Goal: Transaction & Acquisition: Purchase product/service

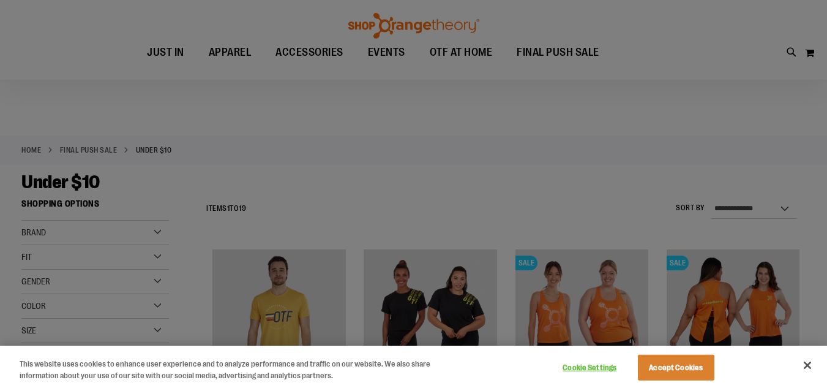
scroll to position [61, 0]
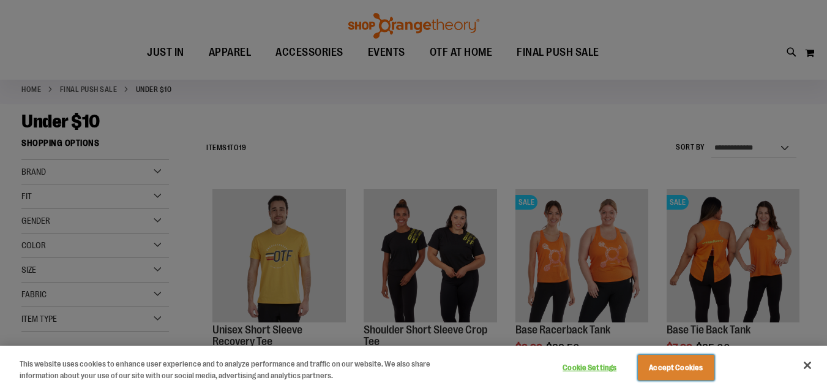
click at [669, 367] on button "Accept Cookies" at bounding box center [676, 367] width 77 height 26
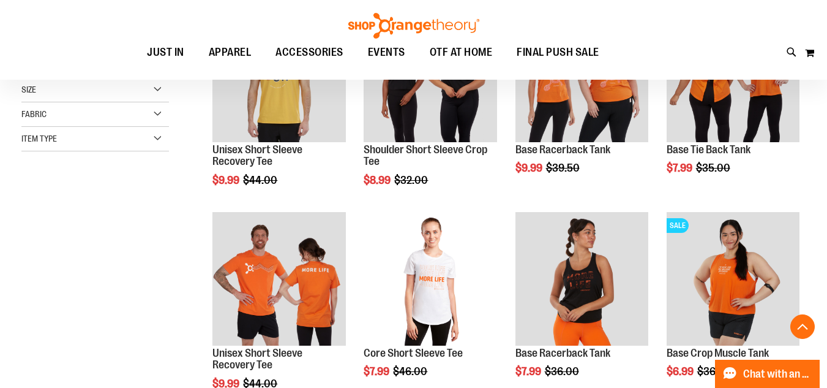
scroll to position [244, 0]
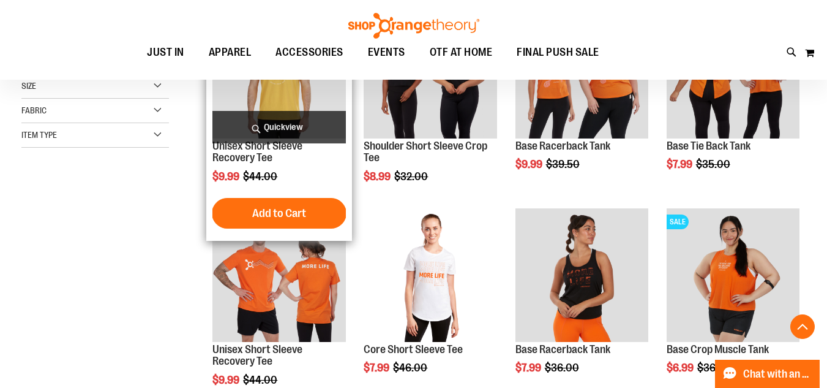
click at [277, 100] on img "product" at bounding box center [278, 71] width 133 height 133
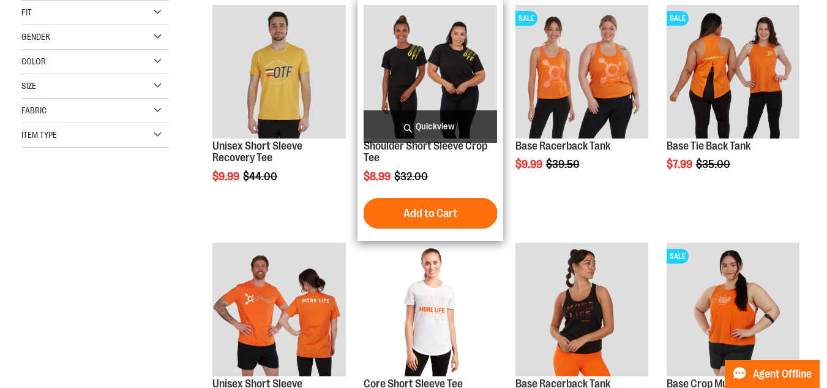
scroll to position [245, 0]
click at [416, 86] on img "product" at bounding box center [430, 71] width 133 height 133
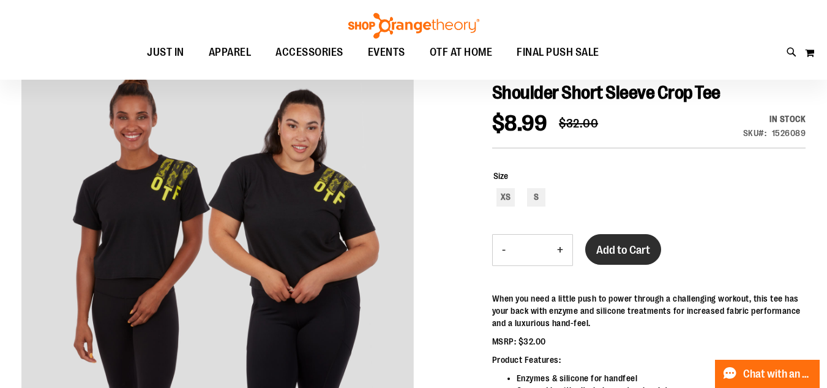
scroll to position [60, 0]
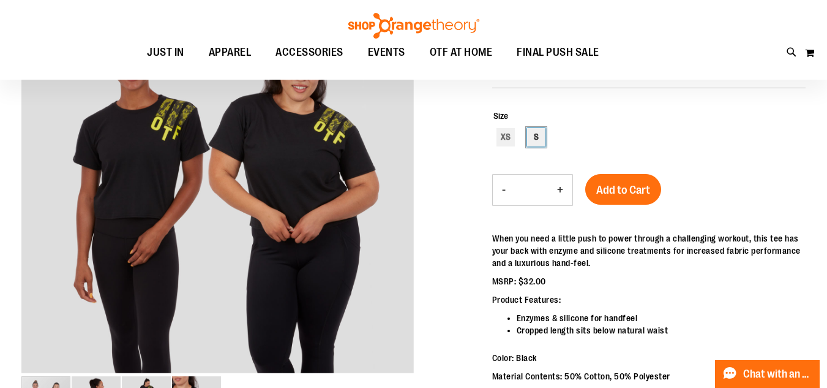
click at [534, 141] on div "S" at bounding box center [536, 137] width 18 height 18
type input "***"
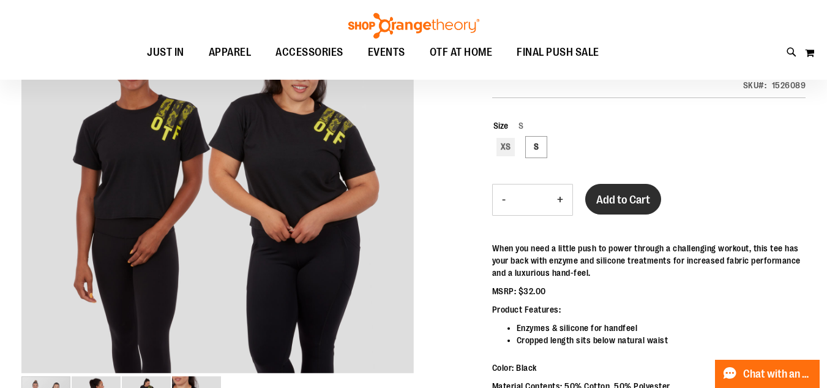
click at [627, 201] on span "Add to Cart" at bounding box center [623, 199] width 54 height 13
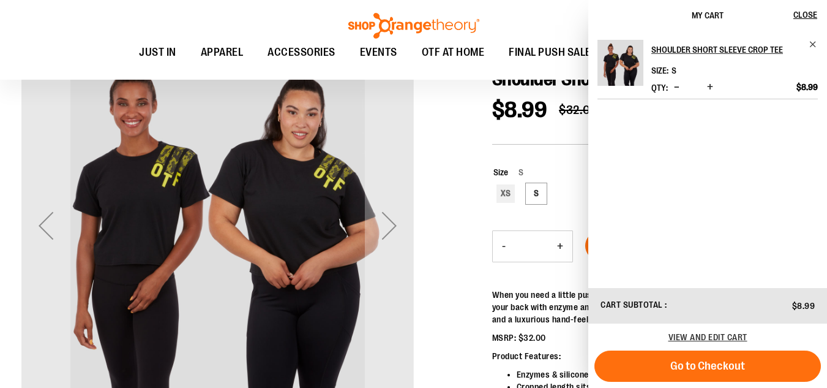
scroll to position [0, 0]
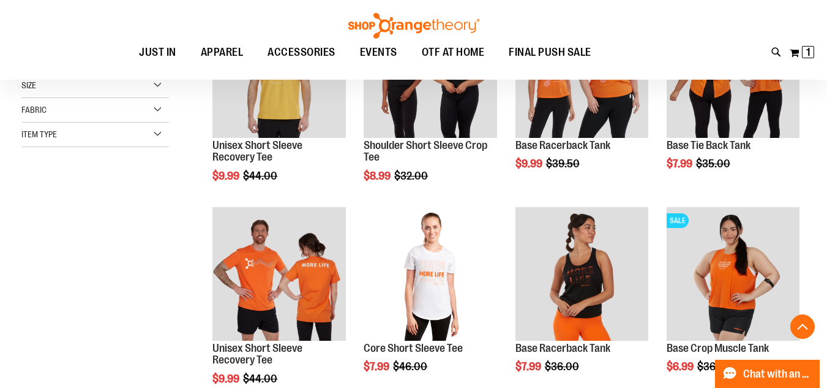
scroll to position [305, 0]
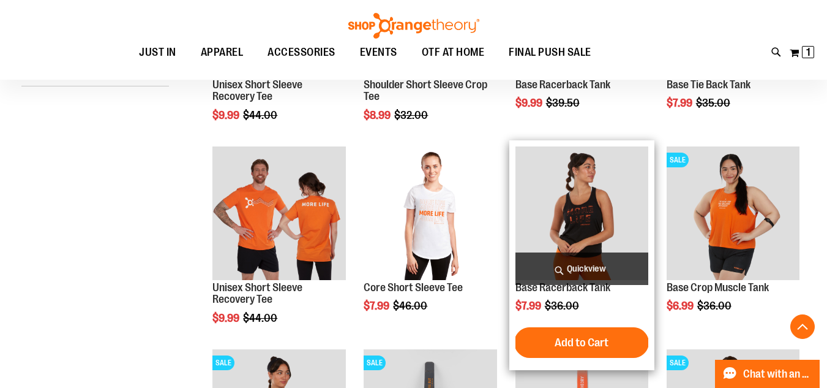
click at [573, 220] on img "product" at bounding box center [581, 212] width 133 height 133
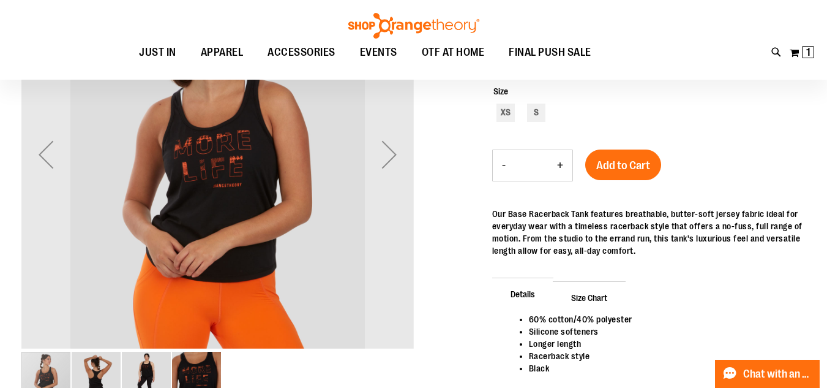
scroll to position [60, 0]
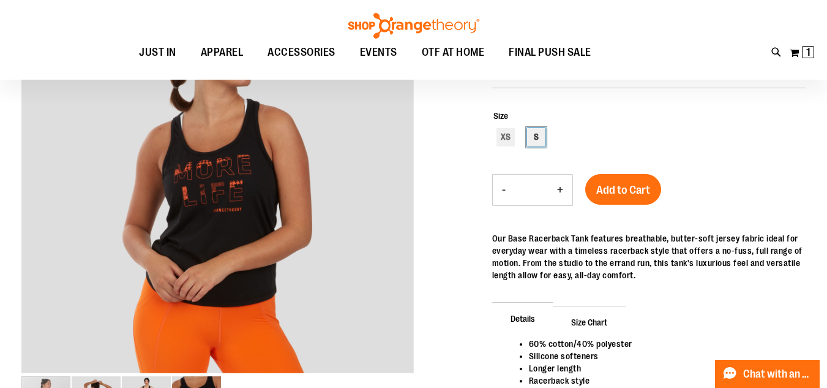
click at [536, 138] on div "S" at bounding box center [536, 137] width 18 height 18
type input "***"
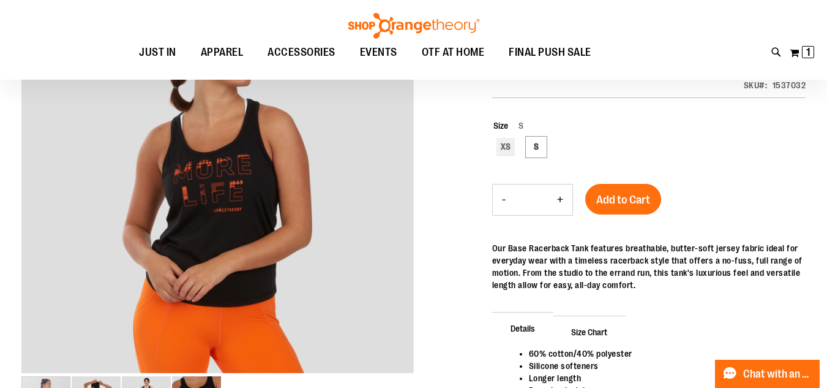
drag, startPoint x: 618, startPoint y: 194, endPoint x: 553, endPoint y: 193, distance: 64.3
click at [618, 194] on span "Add to Cart" at bounding box center [623, 199] width 54 height 13
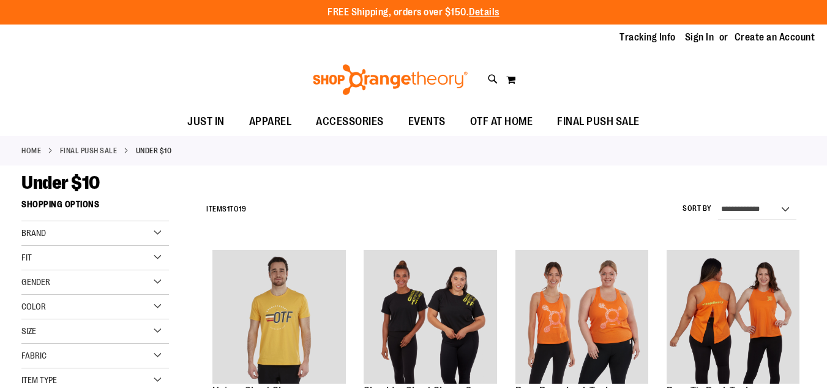
scroll to position [306, 0]
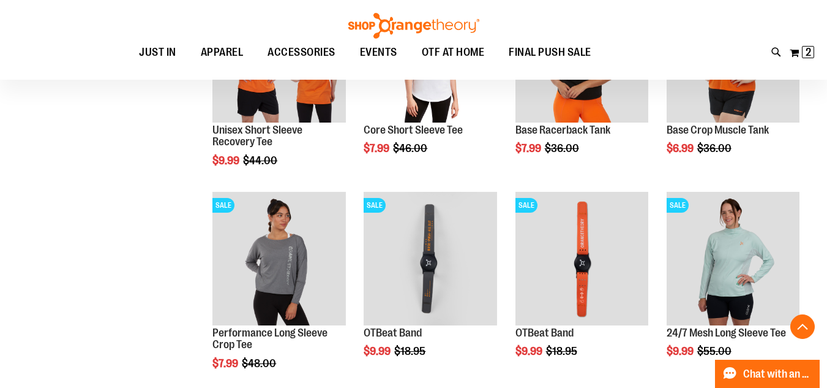
scroll to position [550, 0]
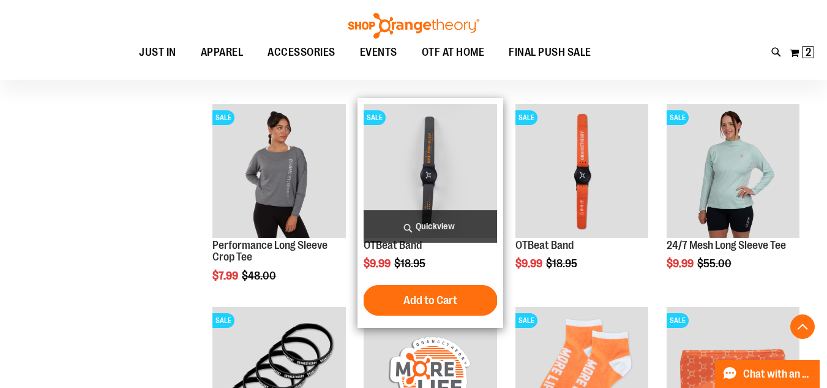
click at [431, 156] on img "product" at bounding box center [430, 170] width 133 height 133
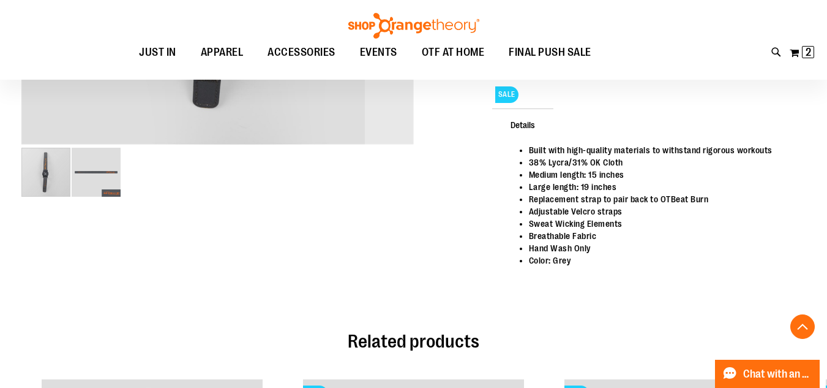
scroll to position [428, 0]
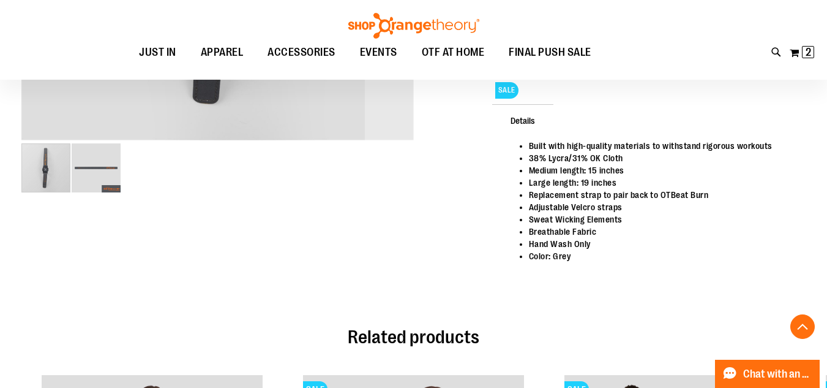
click at [108, 177] on img "image 2 of 2" at bounding box center [96, 167] width 49 height 49
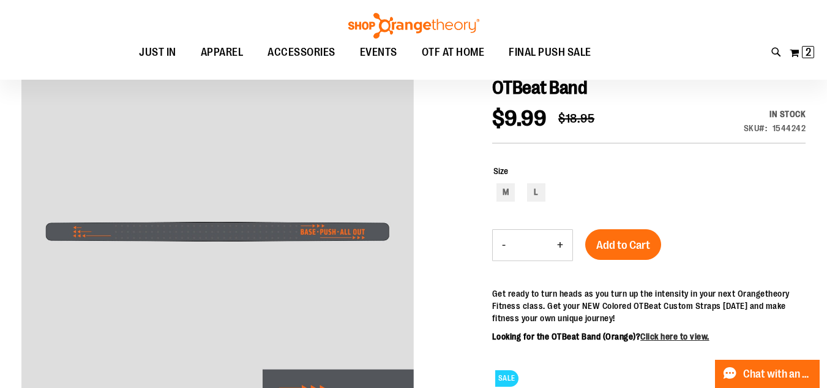
scroll to position [122, 0]
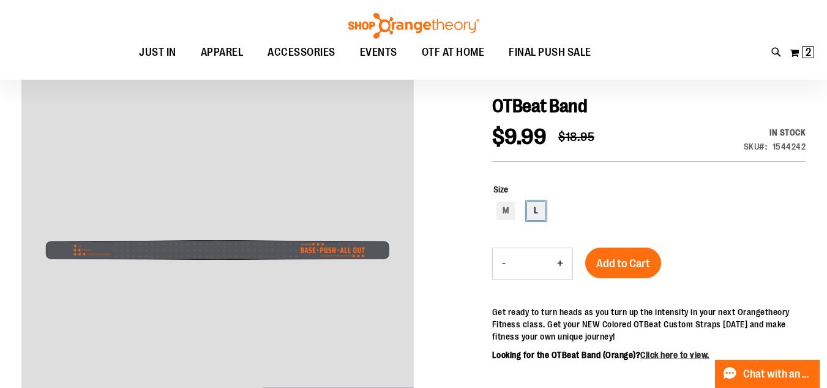
click at [535, 212] on div "L" at bounding box center [536, 210] width 18 height 18
type input "***"
click at [627, 261] on span "Add to Cart" at bounding box center [623, 263] width 54 height 13
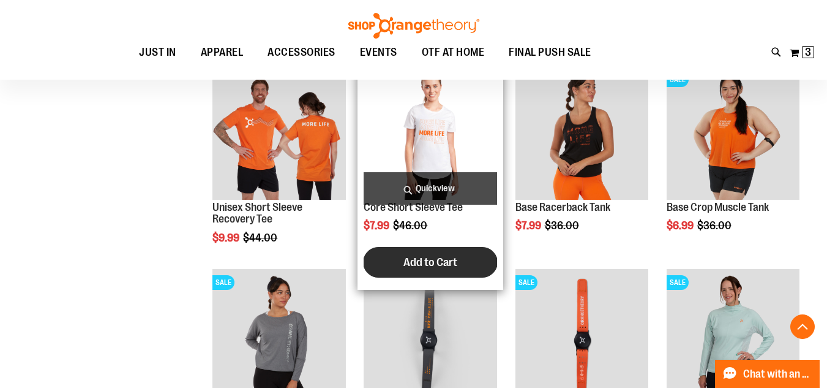
scroll to position [379, 0]
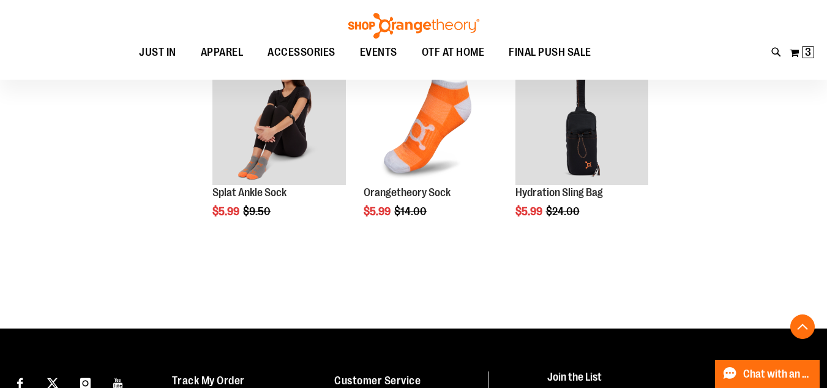
scroll to position [869, 0]
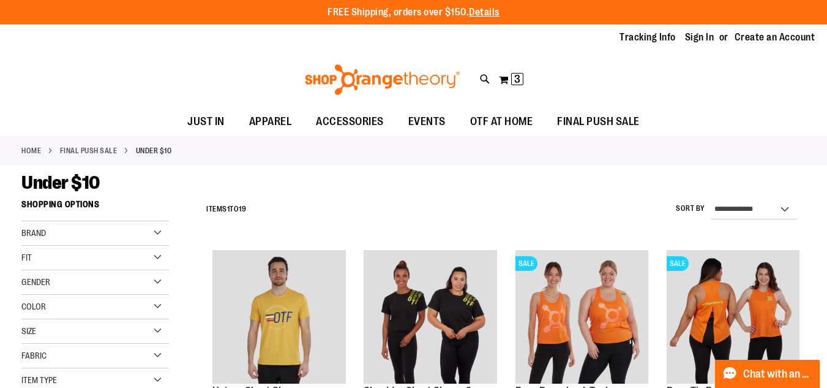
click at [69, 151] on link "FINAL PUSH SALE" at bounding box center [89, 150] width 58 height 11
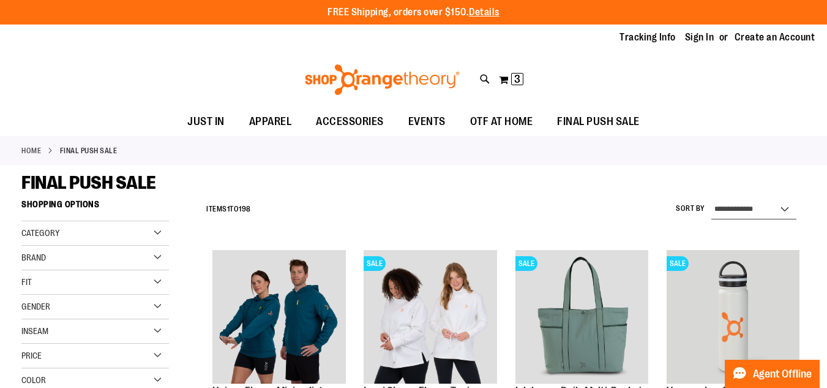
click at [746, 208] on select "**********" at bounding box center [753, 210] width 85 height 20
click at [773, 208] on select "**********" at bounding box center [753, 210] width 85 height 20
click at [786, 211] on select "**********" at bounding box center [753, 210] width 85 height 20
select select "*********"
click at [711, 200] on select "**********" at bounding box center [753, 210] width 85 height 20
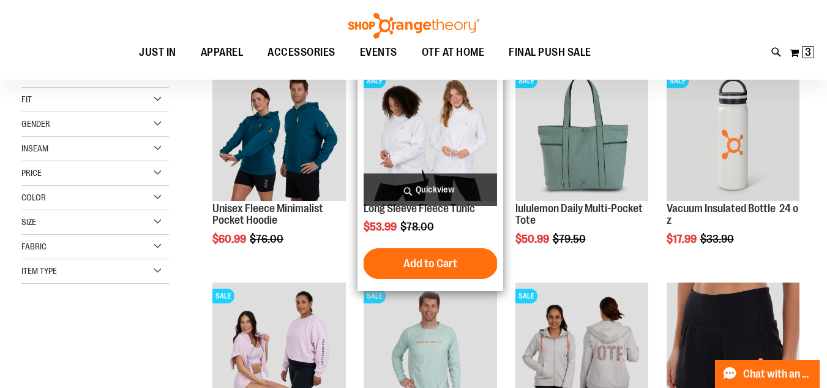
scroll to position [192, 0]
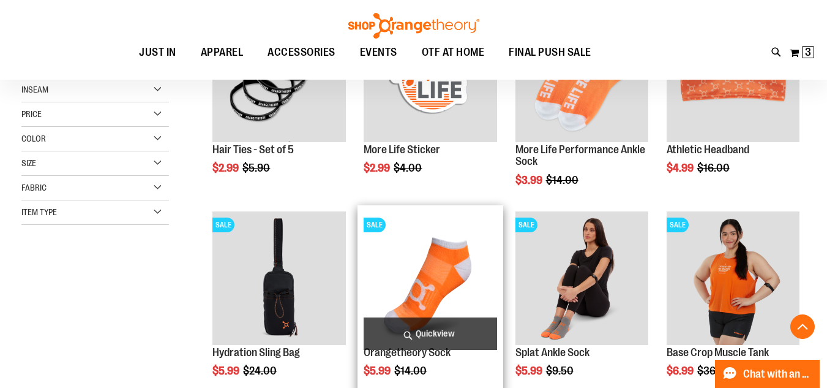
scroll to position [438, 0]
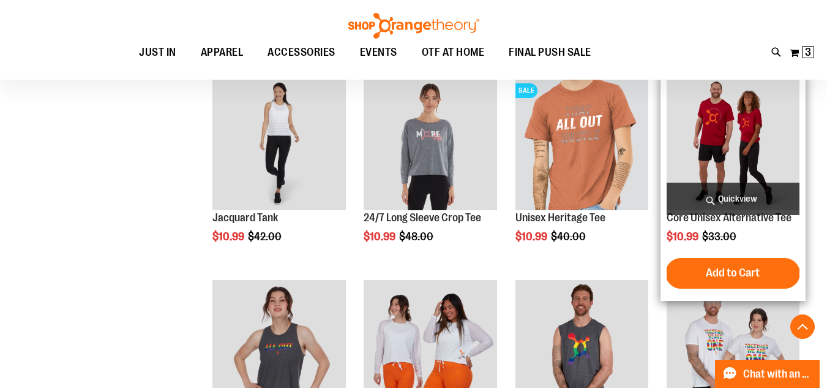
scroll to position [1173, 0]
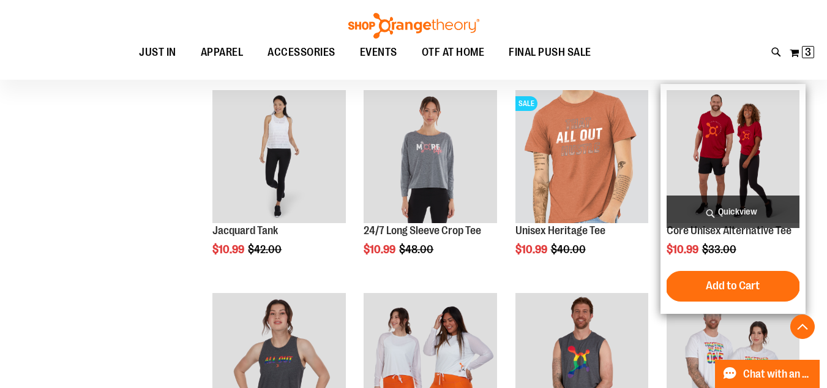
click at [727, 165] on img "product" at bounding box center [733, 156] width 133 height 133
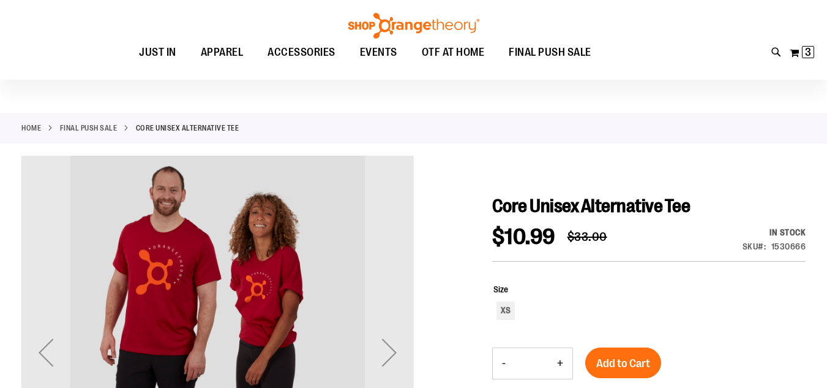
scroll to position [61, 0]
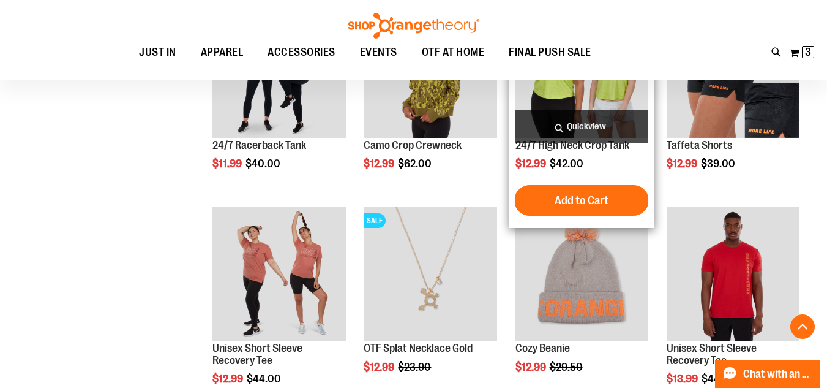
scroll to position [354, 0]
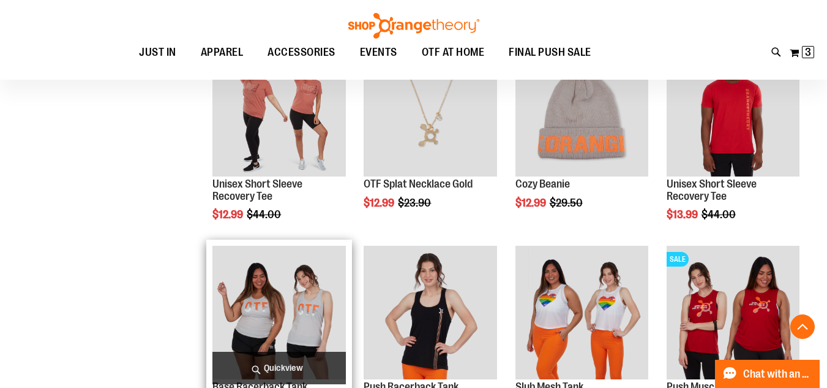
scroll to position [731, 0]
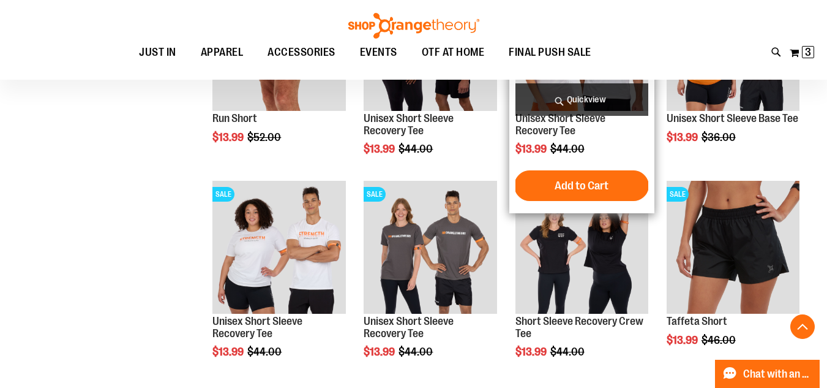
scroll to position [1404, 0]
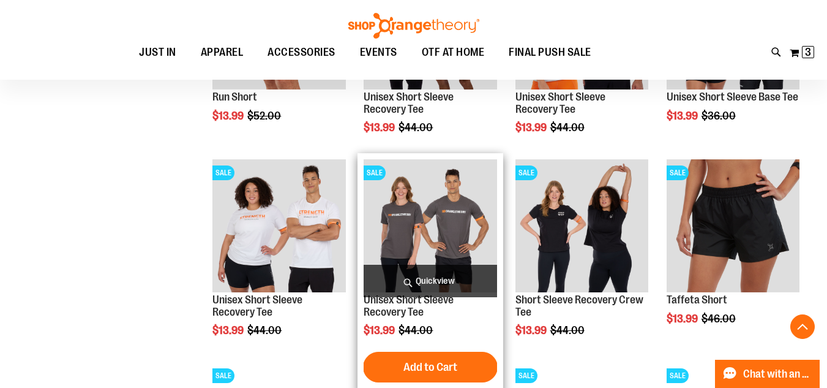
click at [408, 226] on img "product" at bounding box center [430, 225] width 133 height 133
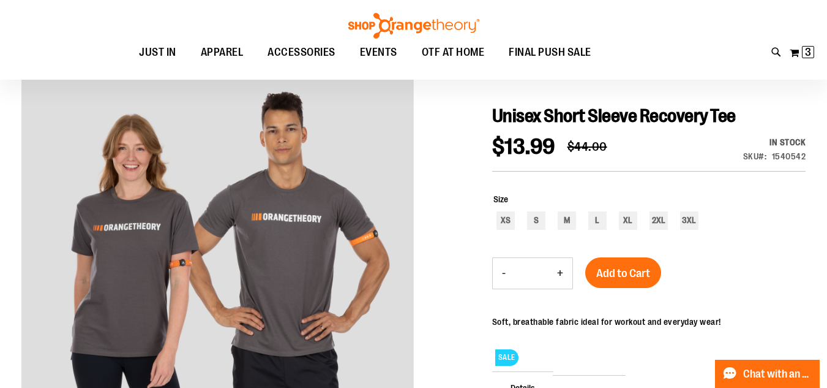
scroll to position [122, 0]
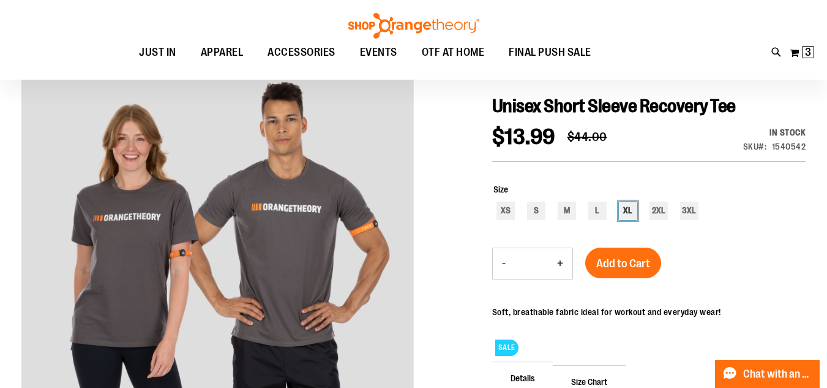
click at [634, 208] on div "XL" at bounding box center [628, 210] width 18 height 18
type input "***"
click at [631, 268] on span "Add to Cart" at bounding box center [623, 263] width 54 height 13
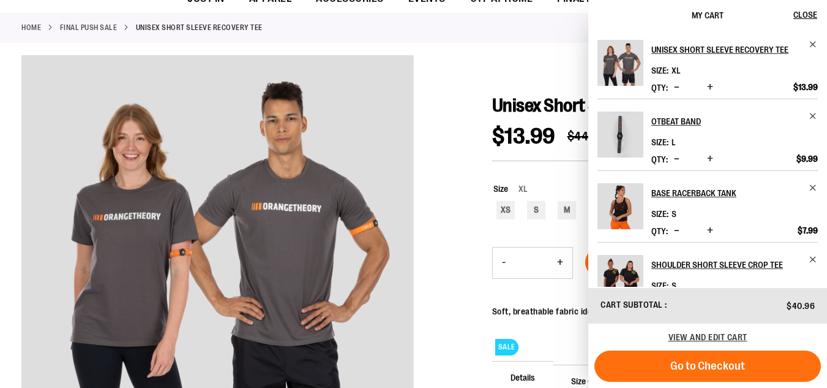
scroll to position [0, 0]
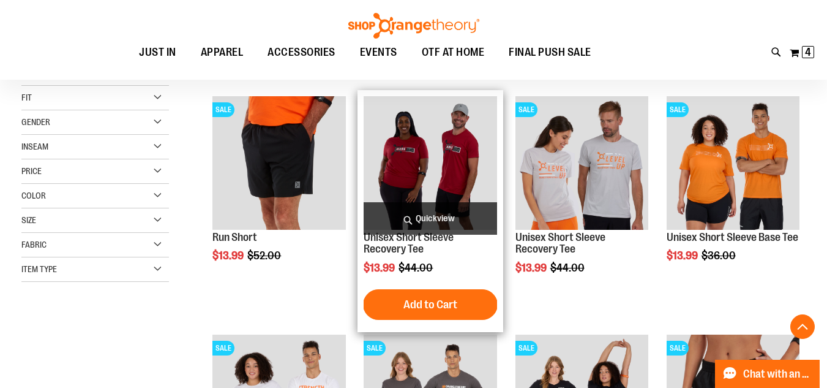
scroll to position [489, 0]
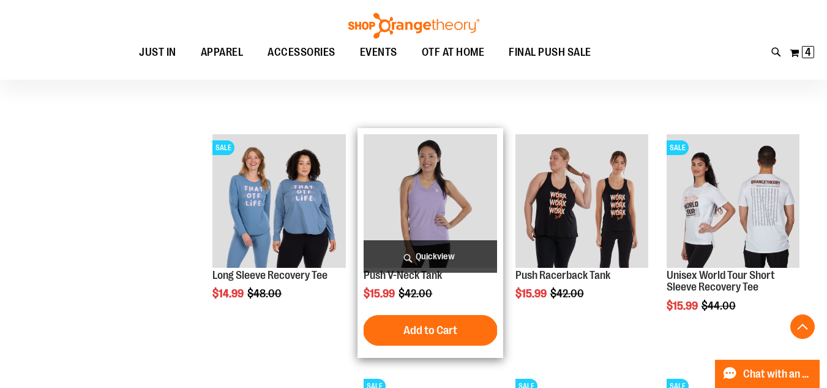
scroll to position [1101, 0]
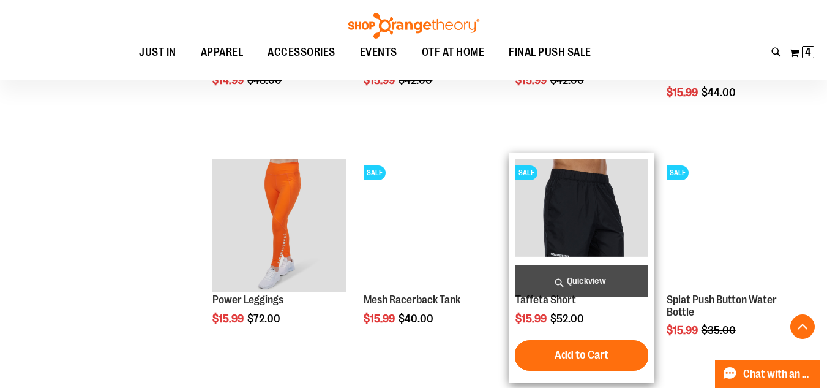
scroll to position [1285, 0]
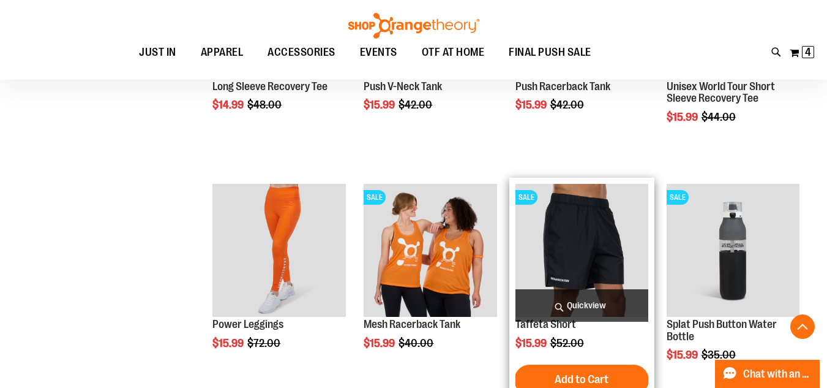
click at [557, 239] on img "product" at bounding box center [581, 250] width 133 height 133
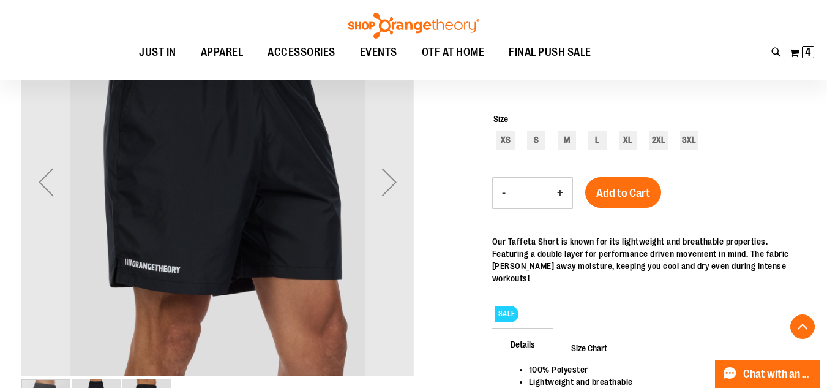
scroll to position [244, 0]
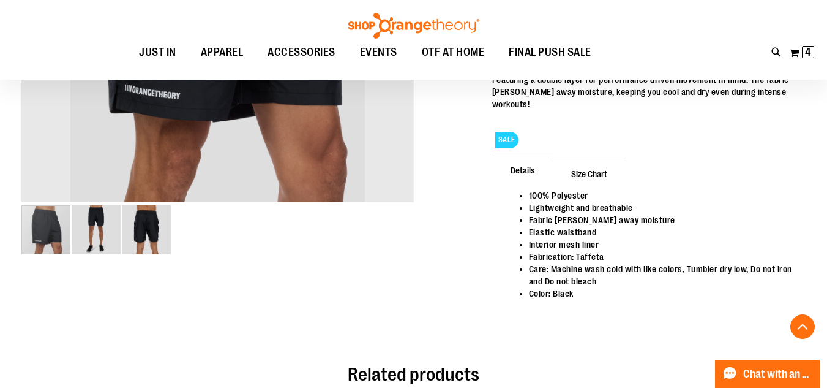
click at [99, 225] on img "image 2 of 3" at bounding box center [96, 229] width 49 height 49
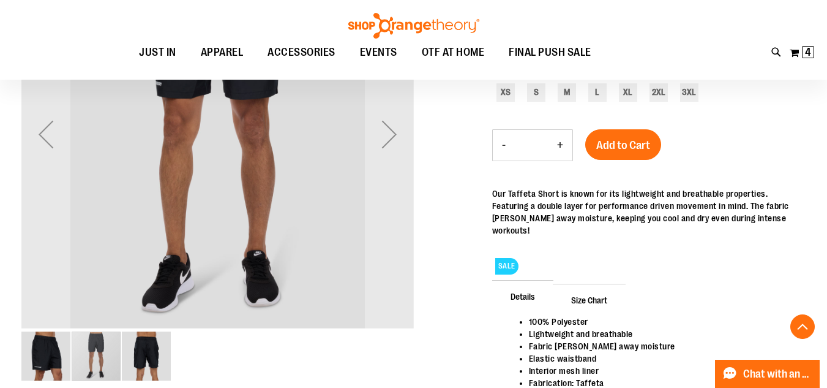
scroll to position [244, 0]
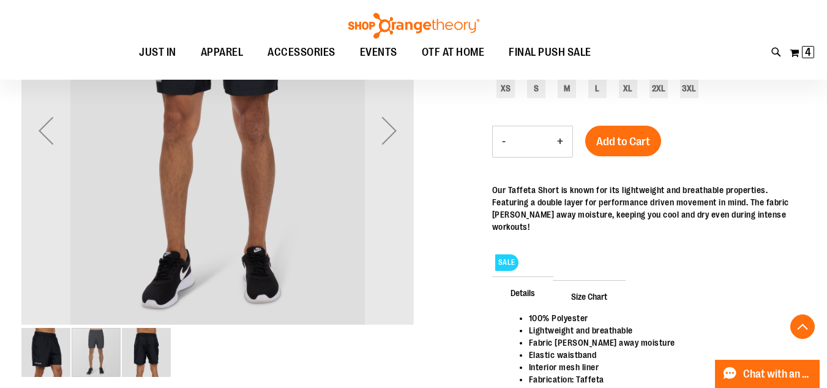
click at [138, 353] on img "image 3 of 3" at bounding box center [146, 352] width 49 height 49
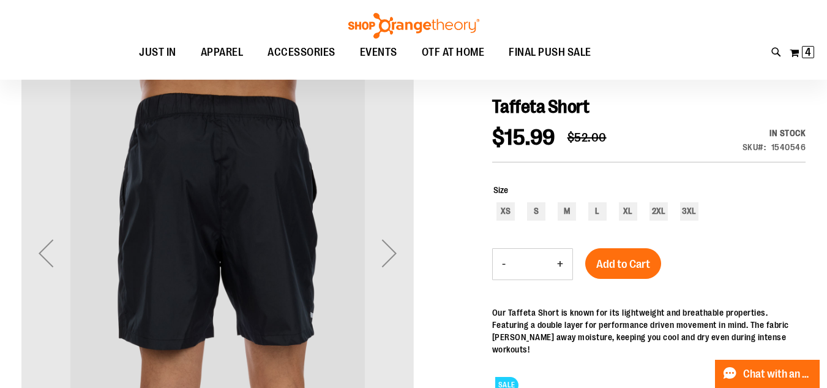
scroll to position [182, 0]
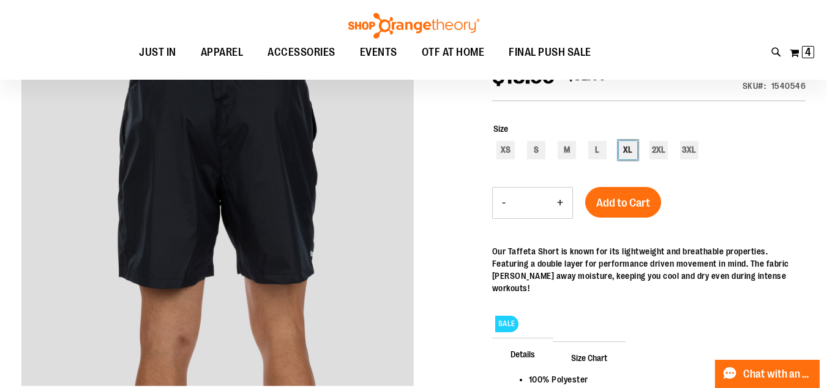
click at [630, 150] on div "XL" at bounding box center [628, 150] width 18 height 18
type input "***"
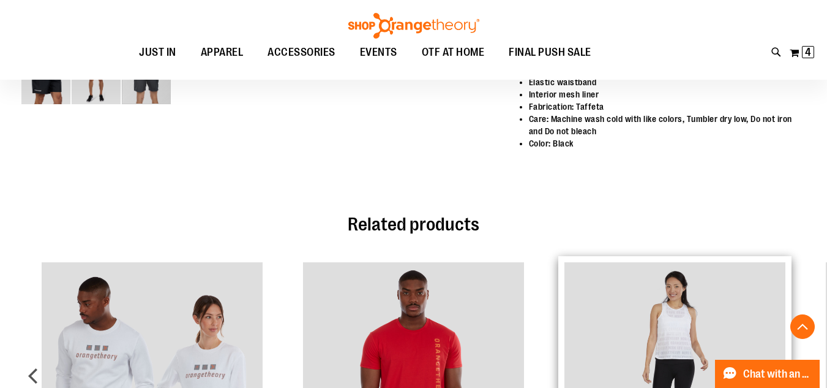
scroll to position [366, 0]
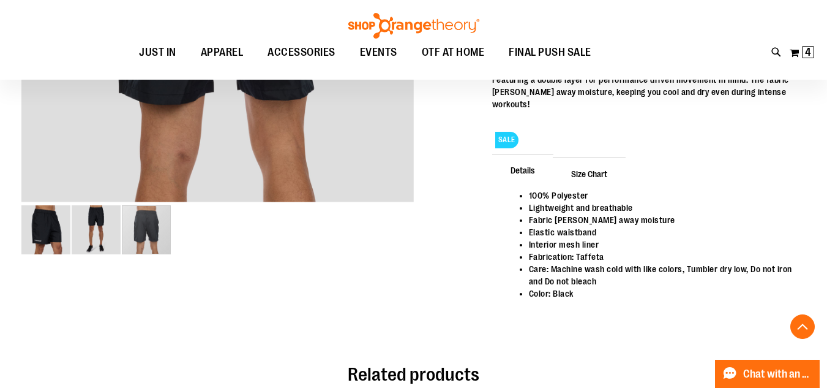
click at [600, 160] on span "Size Chart" at bounding box center [589, 173] width 73 height 32
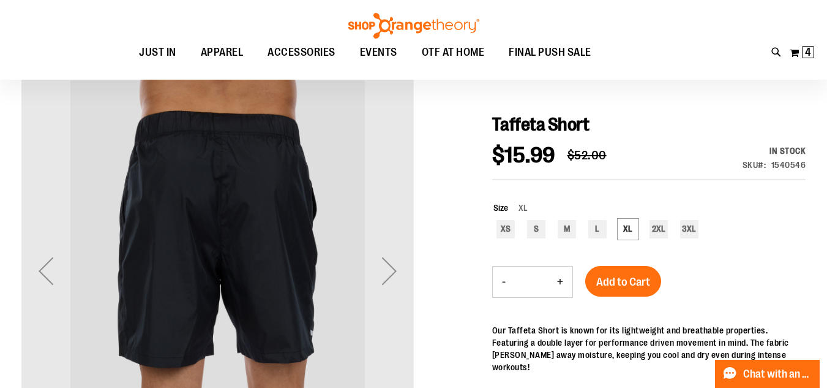
scroll to position [122, 0]
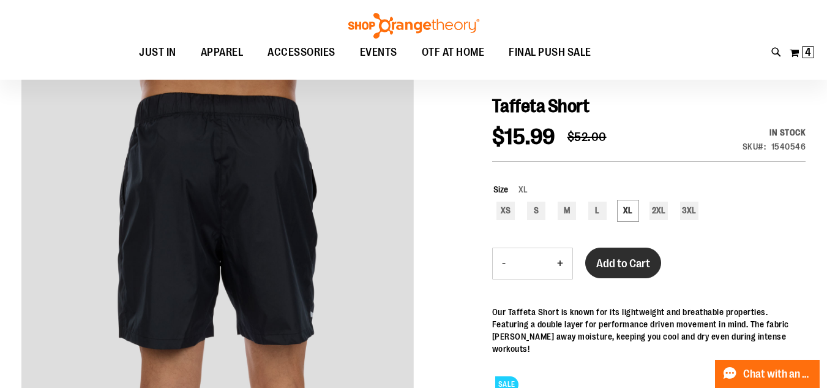
click at [635, 263] on span "Add to Cart" at bounding box center [623, 263] width 54 height 13
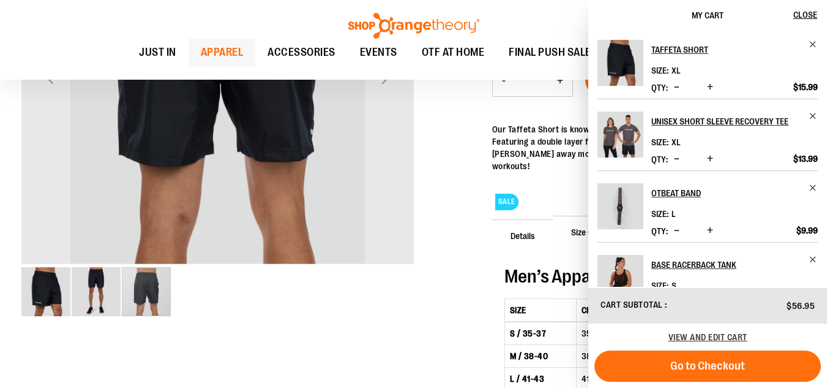
scroll to position [75, 0]
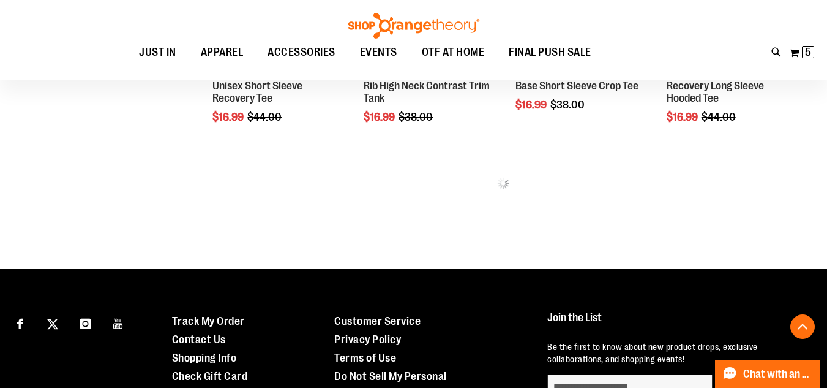
scroll to position [472, 0]
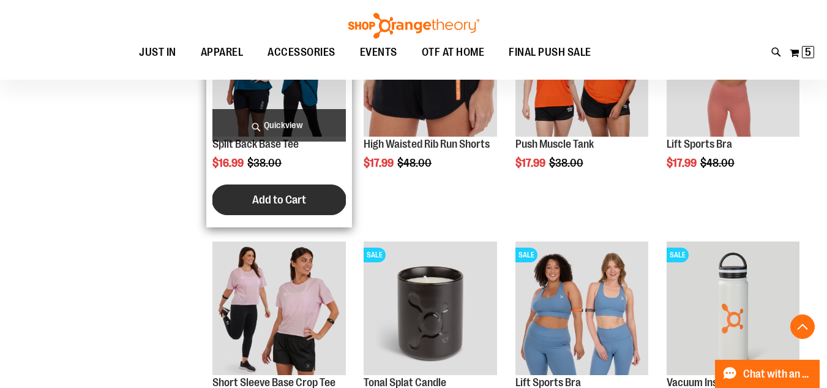
scroll to position [901, 0]
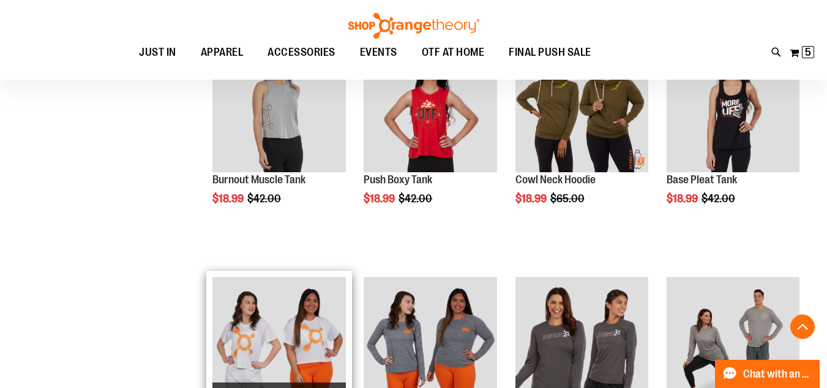
scroll to position [1084, 0]
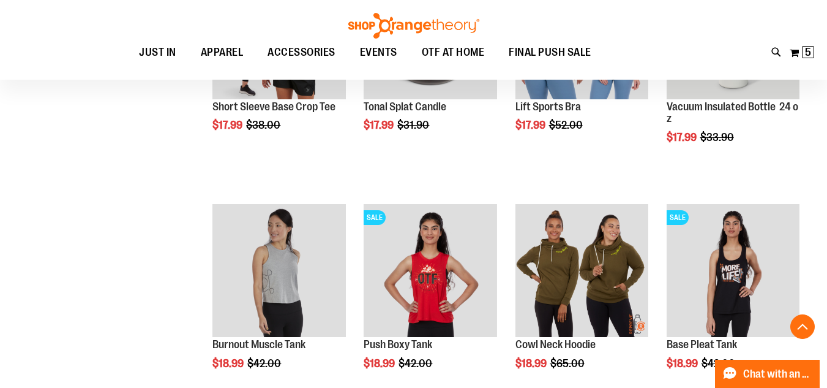
scroll to position [1145, 0]
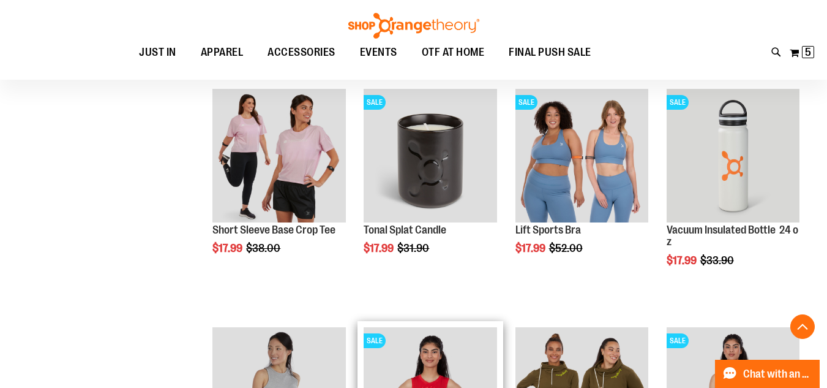
scroll to position [962, 0]
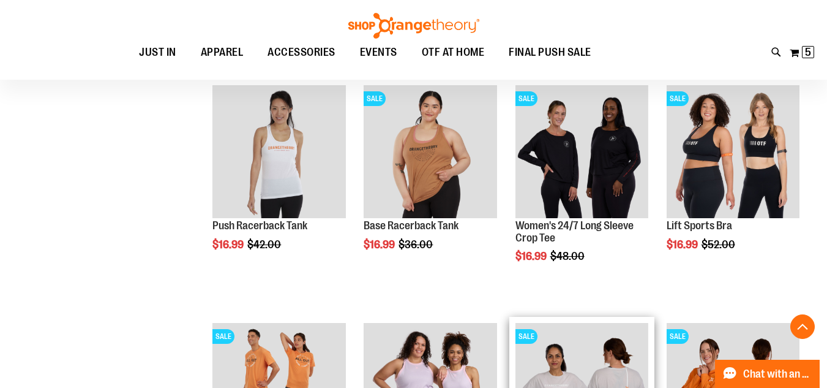
scroll to position [288, 0]
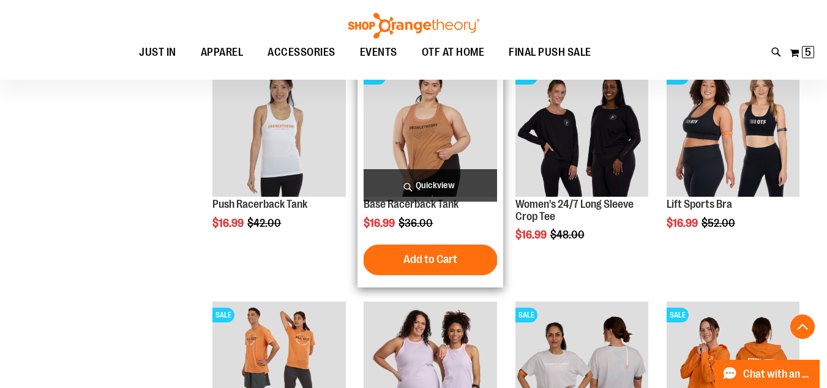
click at [421, 147] on img "product" at bounding box center [430, 130] width 133 height 133
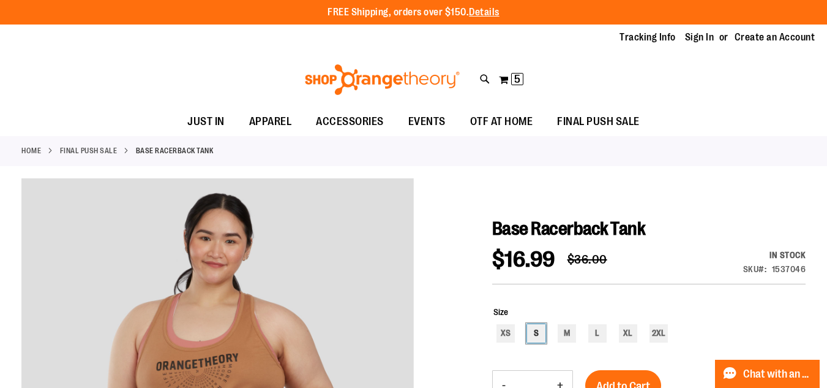
click at [533, 334] on div "S" at bounding box center [536, 333] width 18 height 18
type input "***"
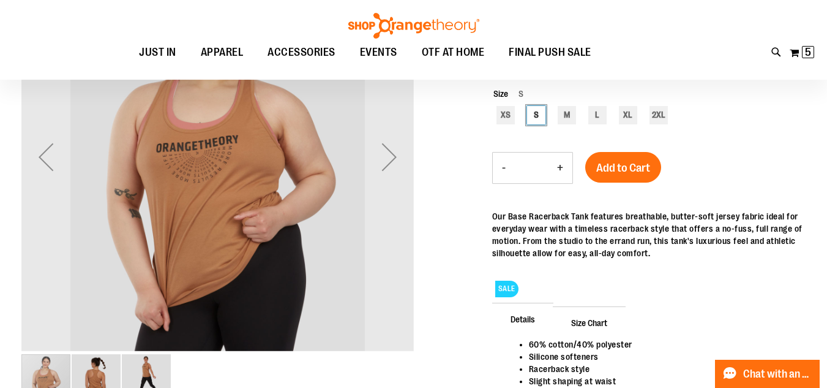
scroll to position [61, 0]
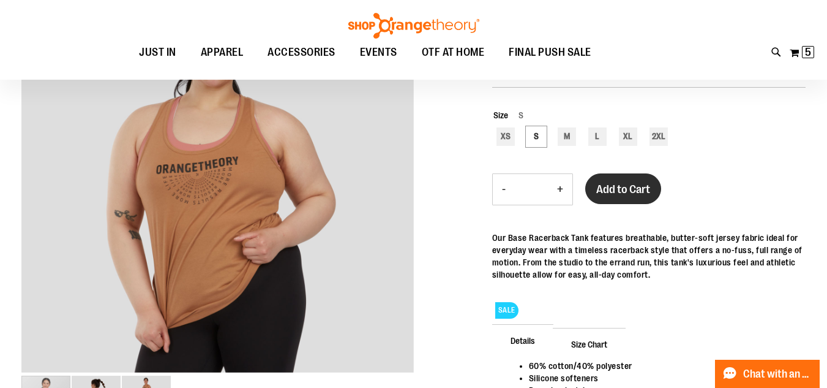
click at [618, 193] on span "Add to Cart" at bounding box center [623, 188] width 54 height 13
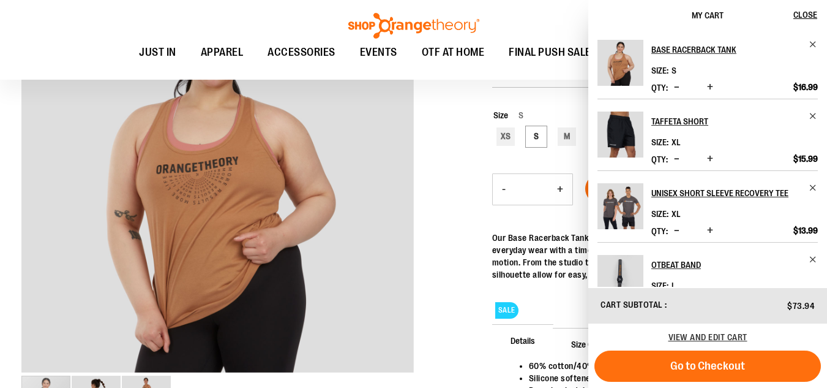
click at [585, 189] on div "Add to Cart" at bounding box center [623, 196] width 76 height 46
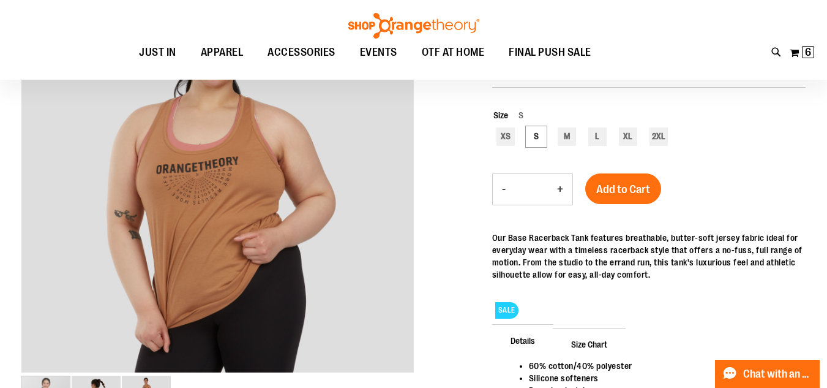
click at [618, 188] on span "Add to Cart" at bounding box center [623, 188] width 54 height 13
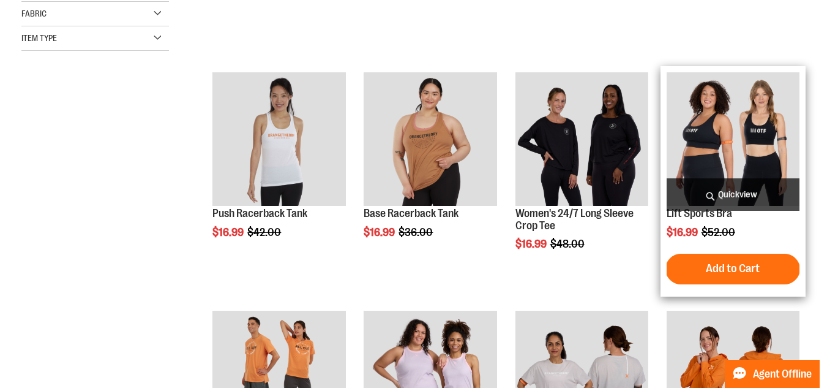
scroll to position [415, 0]
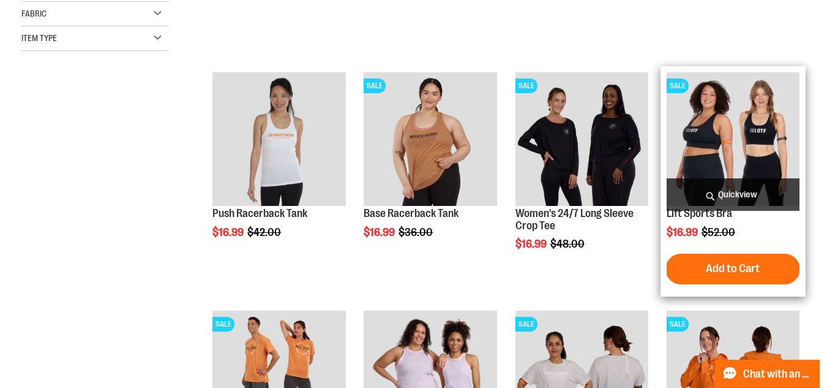
click at [746, 128] on img "product" at bounding box center [733, 138] width 133 height 133
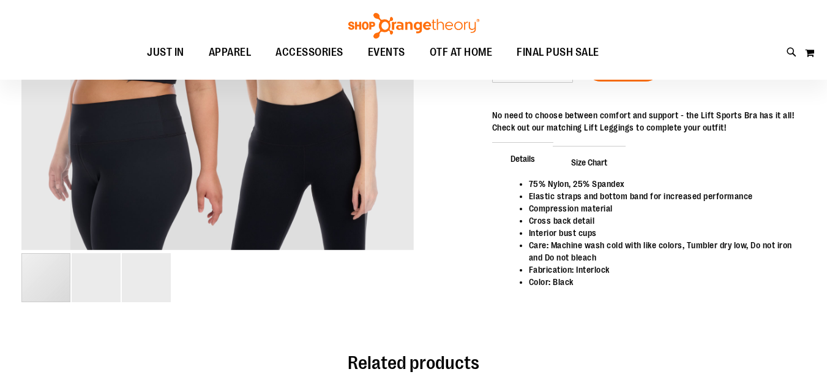
scroll to position [48, 0]
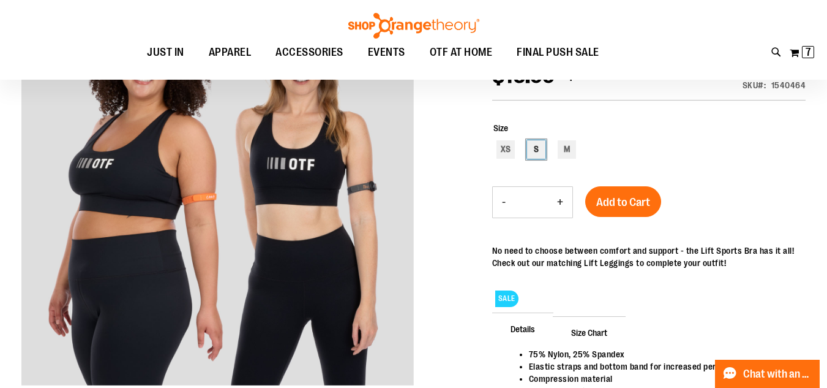
click at [537, 153] on div "S" at bounding box center [536, 149] width 18 height 18
type input "***"
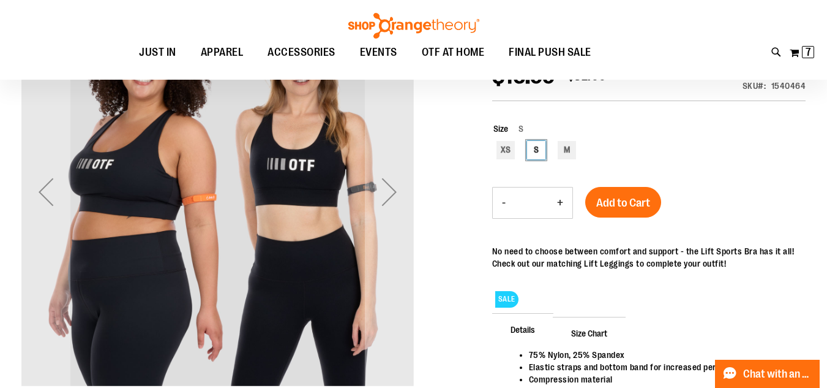
scroll to position [122, 0]
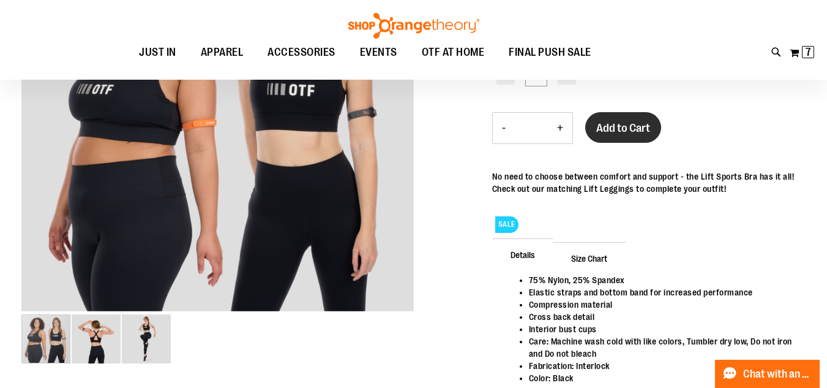
click at [640, 126] on span "Add to Cart" at bounding box center [623, 127] width 54 height 13
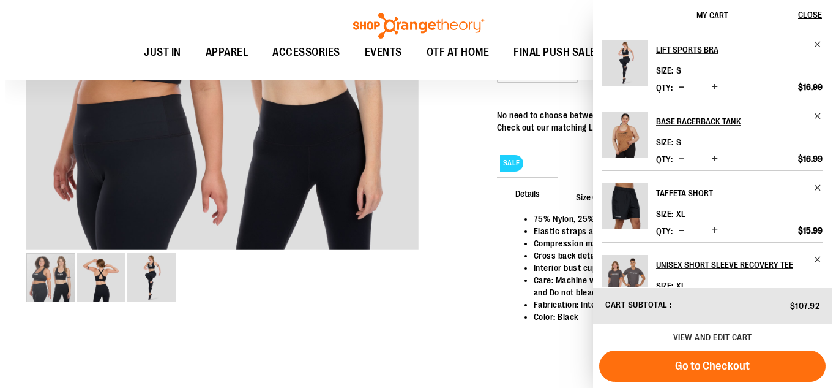
scroll to position [550, 0]
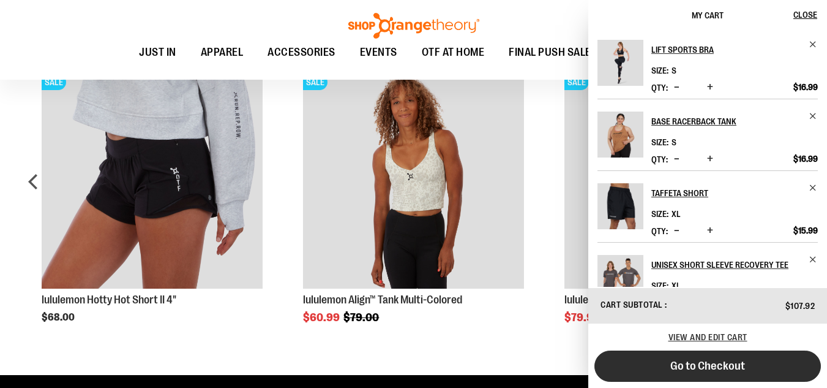
click at [724, 373] on button "Go to Checkout" at bounding box center [707, 365] width 227 height 31
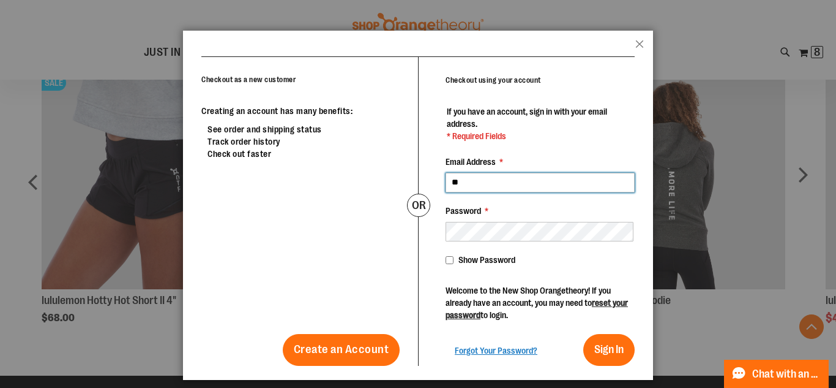
click at [583, 334] on button "Sign In" at bounding box center [608, 350] width 51 height 32
type input "**********"
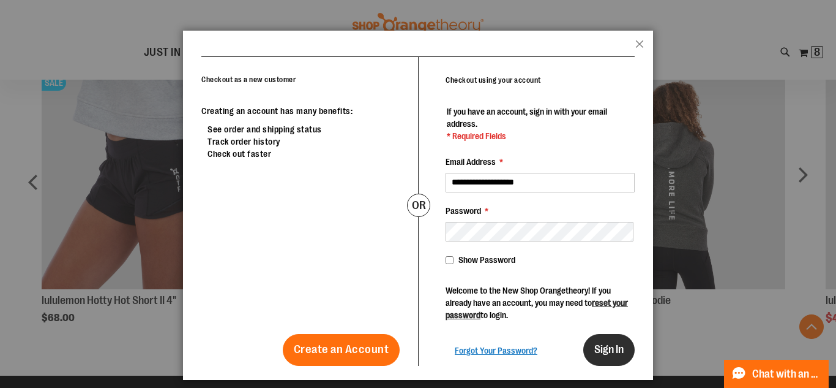
click at [594, 348] on span "Sign In" at bounding box center [608, 349] width 29 height 12
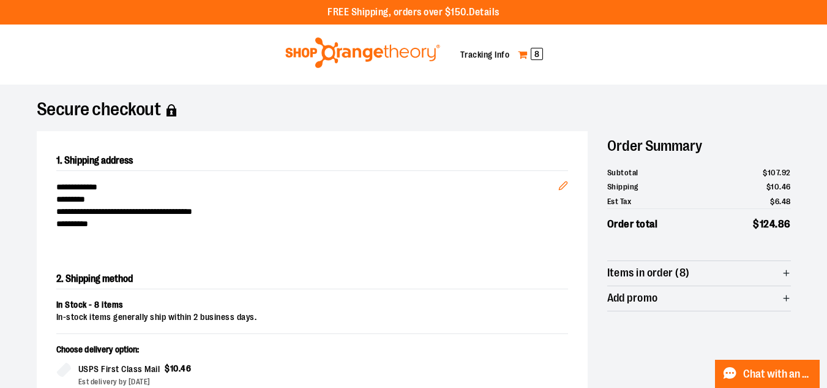
click at [532, 64] on link "My Cart 8" at bounding box center [530, 55] width 26 height 20
click at [532, 56] on span "8" at bounding box center [537, 54] width 12 height 12
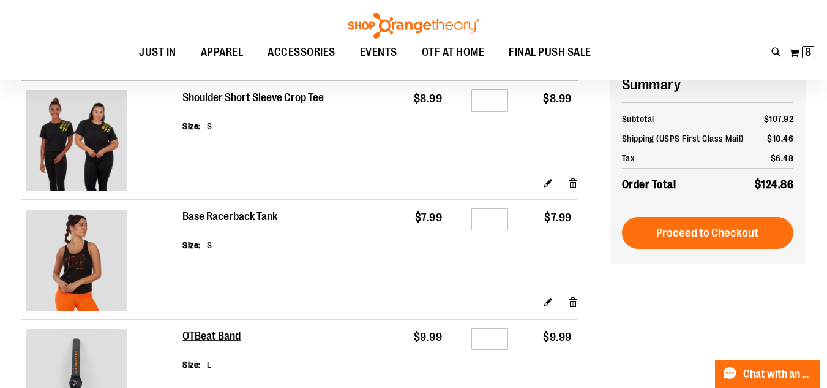
scroll to position [122, 0]
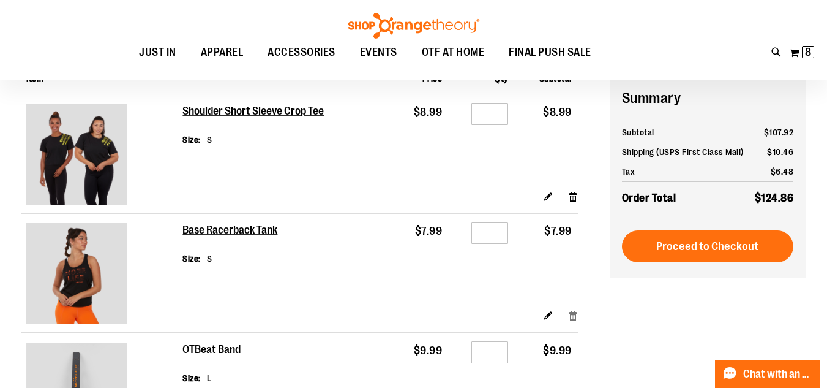
click at [573, 316] on link "Remove item" at bounding box center [573, 315] width 10 height 13
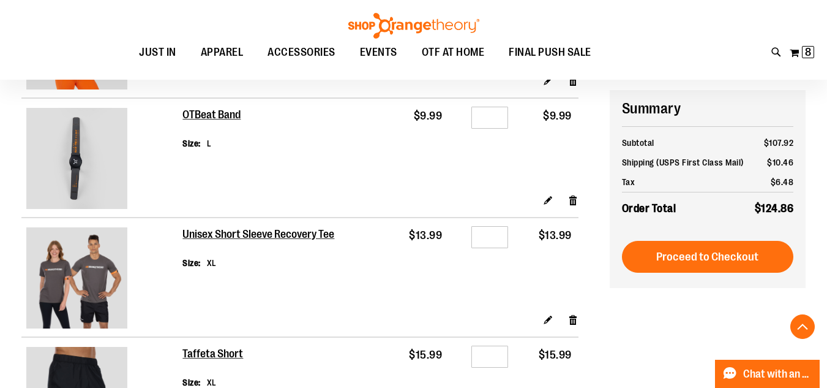
scroll to position [367, 0]
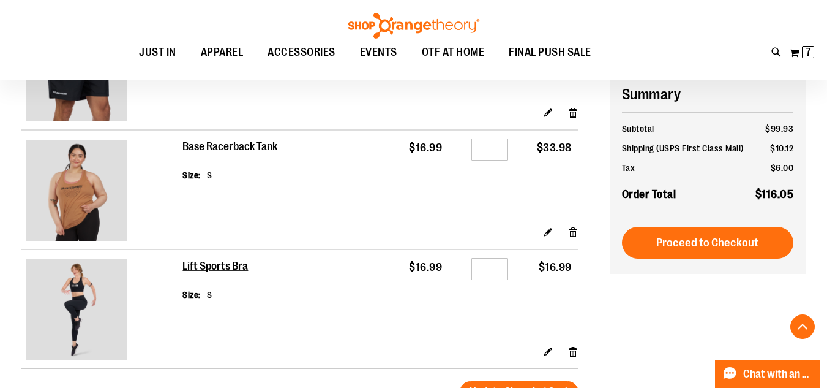
scroll to position [367, 0]
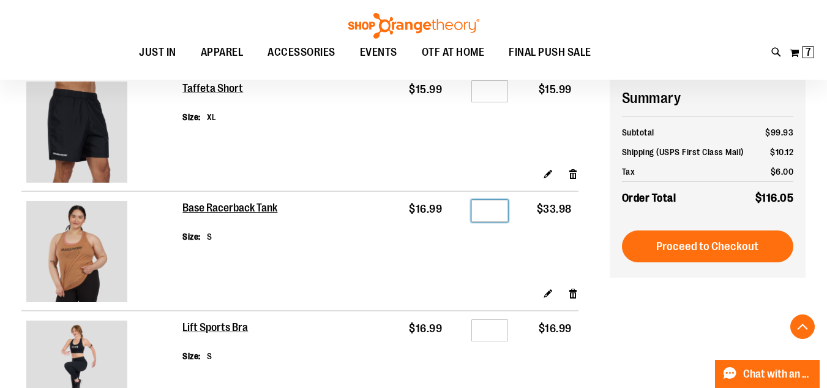
drag, startPoint x: 492, startPoint y: 210, endPoint x: 474, endPoint y: 210, distance: 17.8
click at [474, 210] on input "*" at bounding box center [489, 211] width 37 height 22
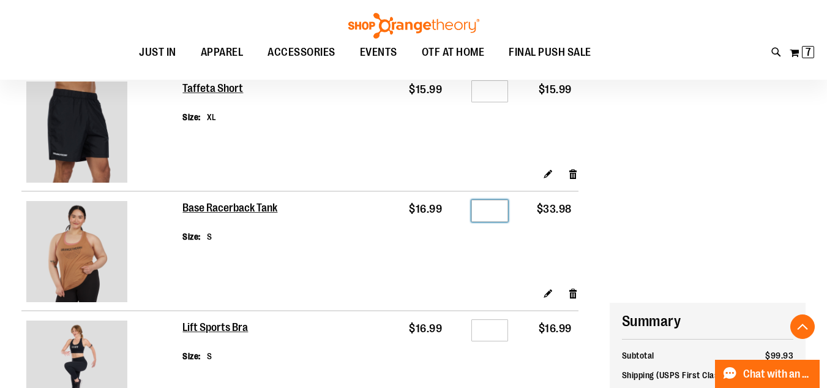
scroll to position [673, 0]
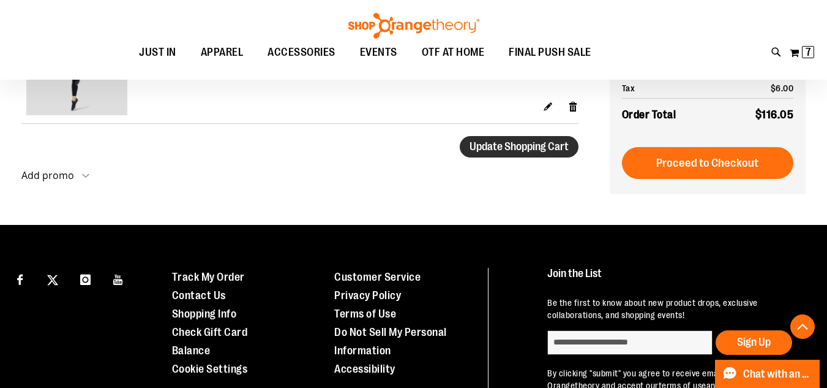
type input "*"
click at [504, 152] on button "Update Shopping Cart" at bounding box center [519, 146] width 119 height 21
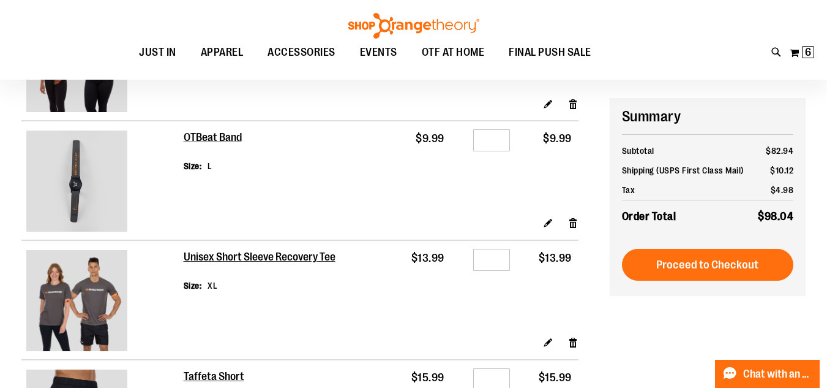
scroll to position [61, 0]
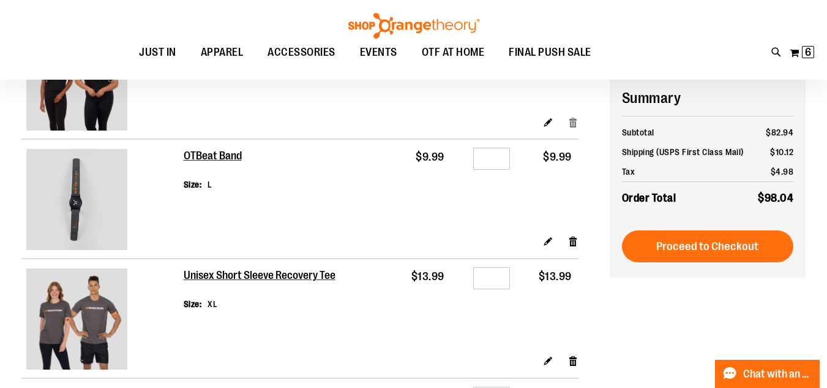
click at [573, 123] on link "Remove item" at bounding box center [573, 121] width 10 height 13
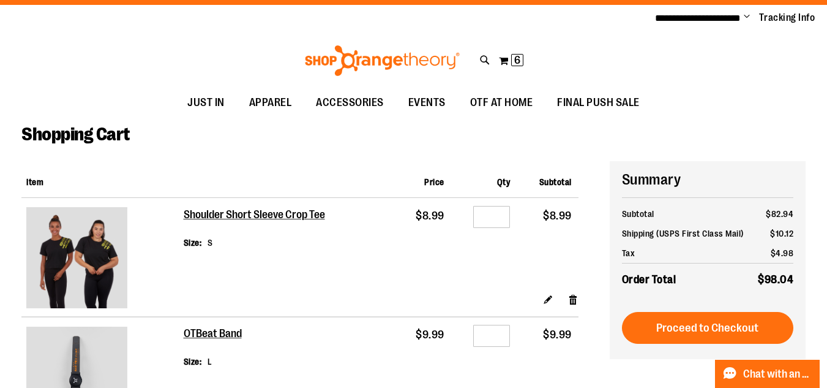
scroll to position [0, 0]
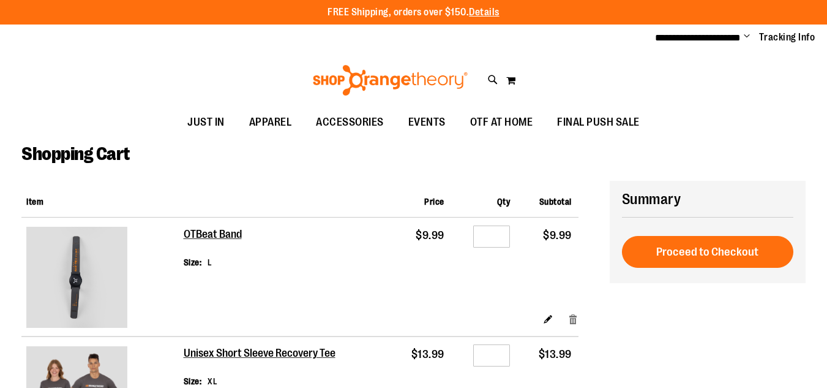
click at [573, 319] on link "Remove item" at bounding box center [573, 318] width 10 height 13
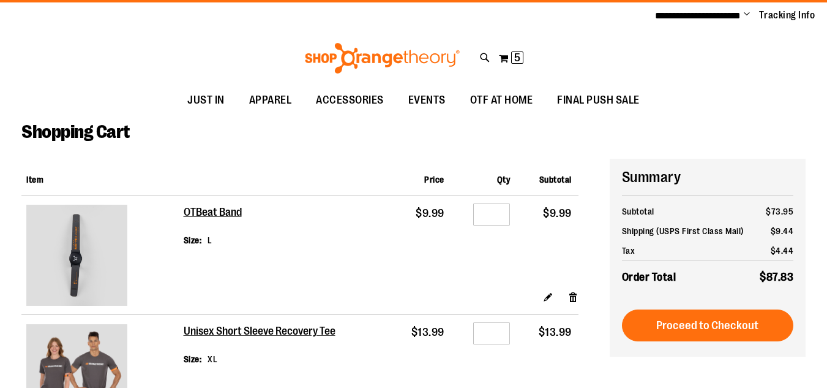
scroll to position [54, 0]
